Goal: Task Accomplishment & Management: Use online tool/utility

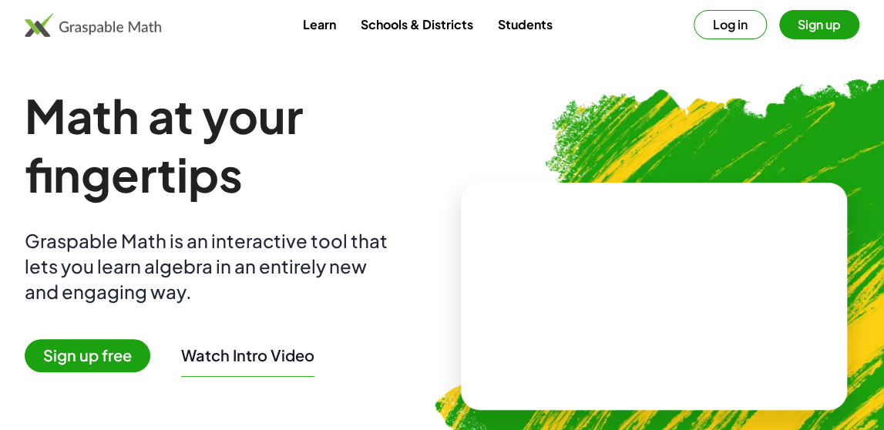
click at [518, 30] on link "Students" at bounding box center [524, 24] width 79 height 29
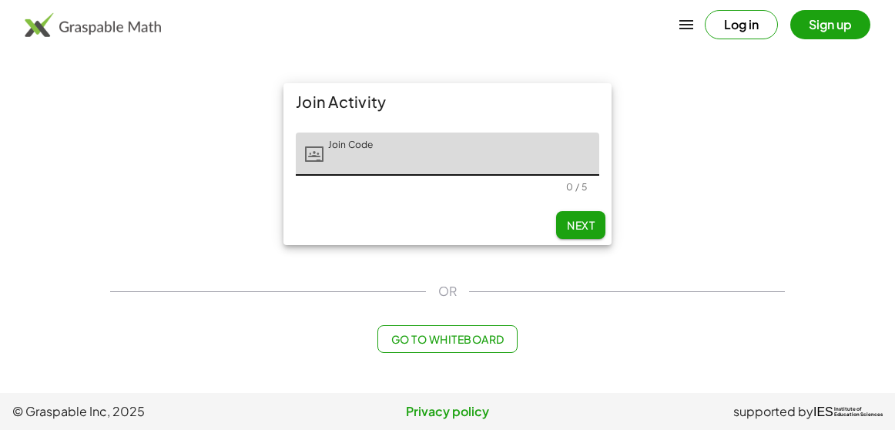
click at [814, 16] on button "Sign up" at bounding box center [831, 24] width 80 height 29
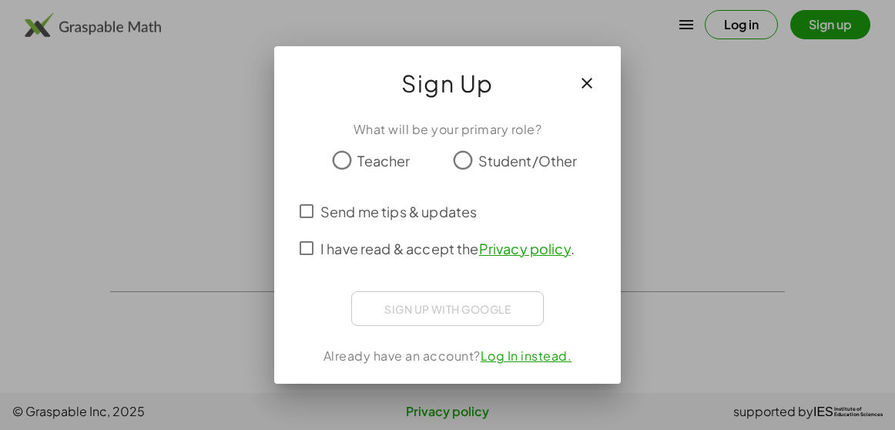
click at [480, 165] on span "Student/Other" at bounding box center [527, 160] width 99 height 21
click at [358, 215] on span "Send me tips & updates" at bounding box center [399, 211] width 156 height 21
click at [332, 251] on span "I have read & accept the Privacy policy ." at bounding box center [448, 248] width 254 height 21
click at [376, 163] on span "Teacher" at bounding box center [384, 160] width 52 height 21
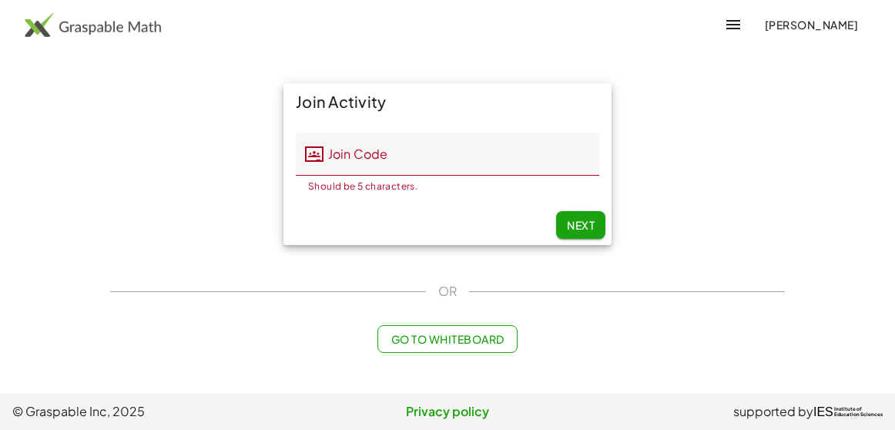
click at [82, 29] on img at bounding box center [93, 24] width 136 height 25
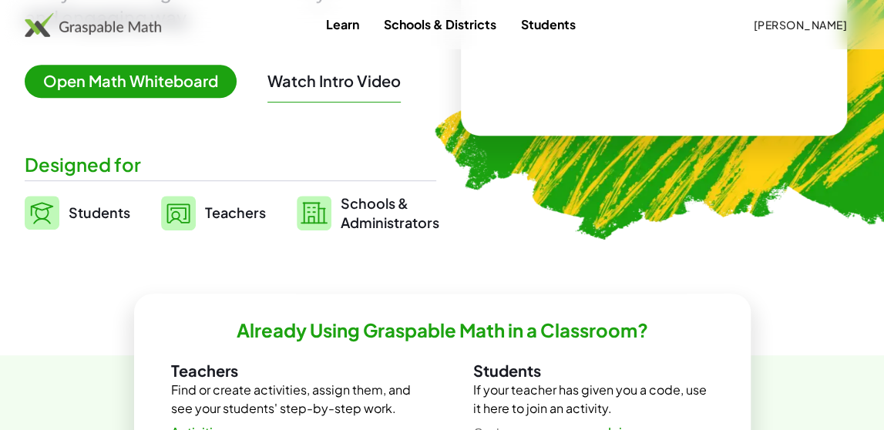
scroll to position [106, 0]
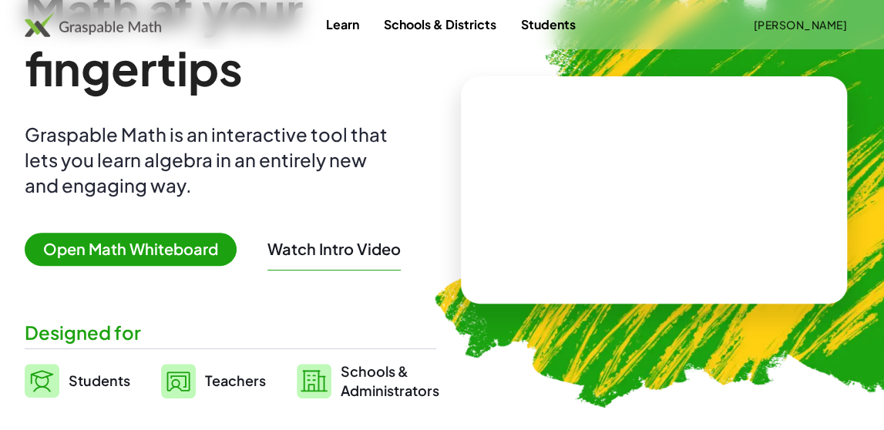
click at [569, 24] on link "Students" at bounding box center [548, 24] width 79 height 29
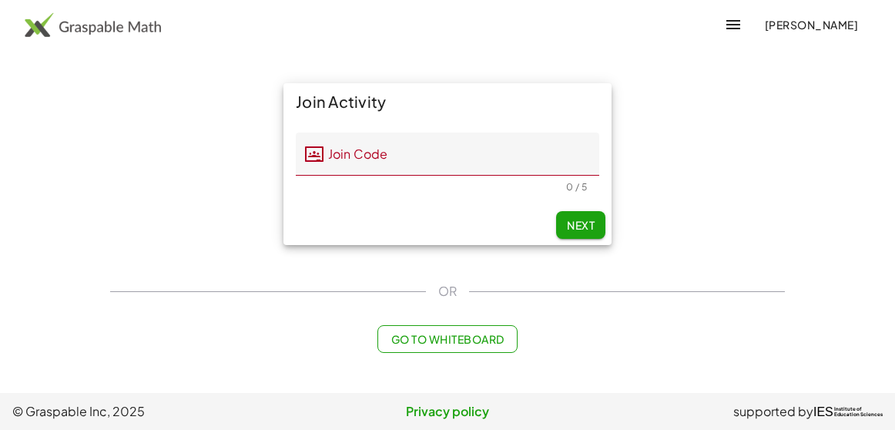
click at [447, 331] on button "Go to Whiteboard" at bounding box center [447, 339] width 139 height 28
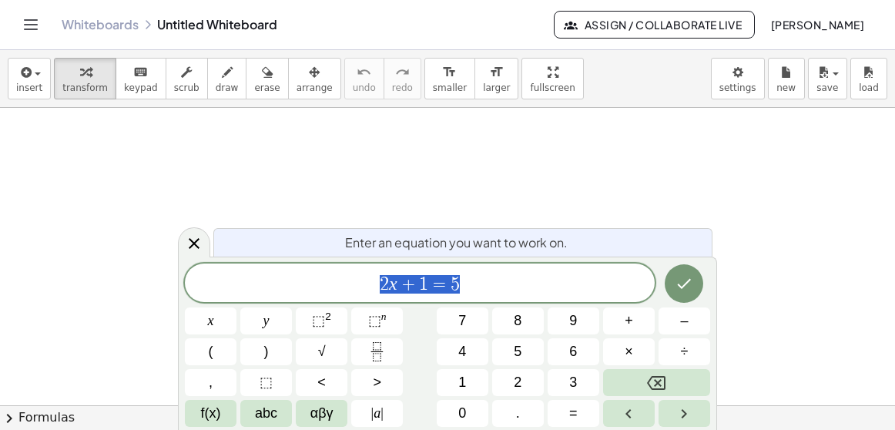
click at [830, 162] on div at bounding box center [447, 148] width 895 height 697
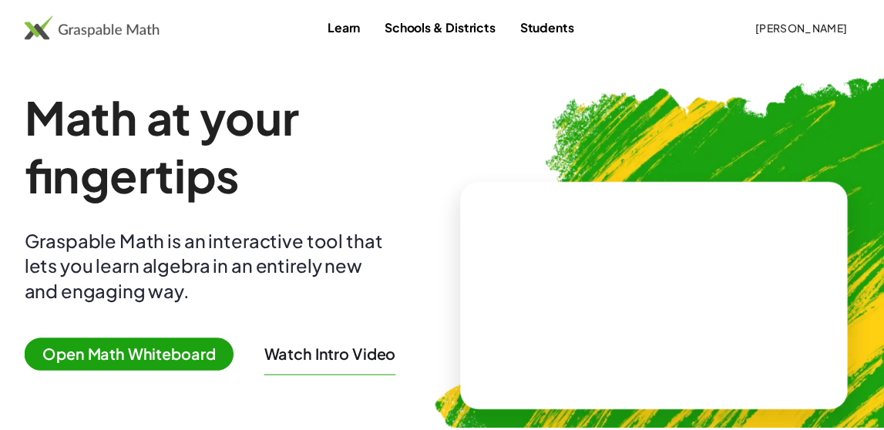
scroll to position [106, 0]
